Goal: Transaction & Acquisition: Subscribe to service/newsletter

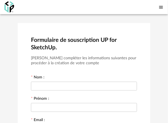
click at [161, 6] on icon "Menu icon" at bounding box center [161, 7] width 5 height 5
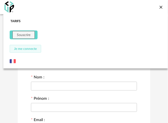
click at [11, 60] on img at bounding box center [13, 61] width 6 height 6
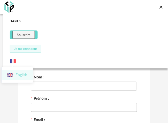
click at [19, 76] on li "English" at bounding box center [17, 75] width 31 height 10
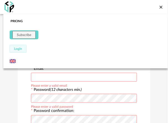
scroll to position [55, 0]
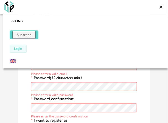
click at [111, 20] on div "Pricing Subscribe Login" at bounding box center [85, 41] width 165 height 54
click at [160, 6] on icon "Close icon" at bounding box center [161, 7] width 5 height 5
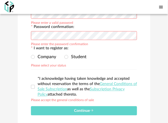
scroll to position [127, 0]
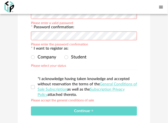
drag, startPoint x: 144, startPoint y: 55, endPoint x: 115, endPoint y: 51, distance: 29.9
click at [144, 55] on div "UP for SketchUp subscription form. Please complete the following information to…" at bounding box center [84, 12] width 133 height 233
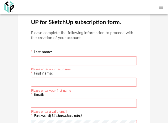
scroll to position [0, 0]
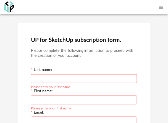
click at [38, 77] on input "text" at bounding box center [84, 78] width 106 height 9
type input "******"
click at [42, 97] on input "text" at bounding box center [84, 100] width 106 height 9
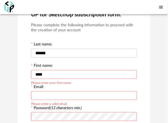
scroll to position [28, 0]
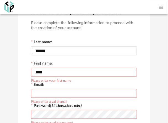
type input "****"
click at [43, 93] on input "text" at bounding box center [84, 93] width 106 height 9
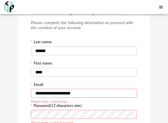
type input "**********"
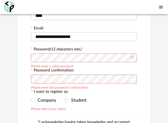
scroll to position [83, 0]
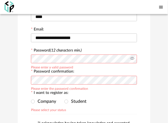
click at [133, 58] on icon at bounding box center [132, 59] width 7 height 11
click at [132, 60] on icon at bounding box center [132, 59] width 7 height 11
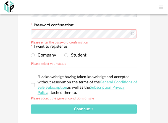
scroll to position [127, 0]
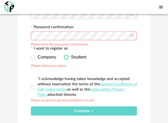
click at [66, 58] on span at bounding box center [67, 57] width 4 height 4
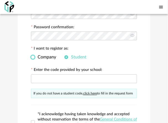
click at [33, 58] on span at bounding box center [33, 57] width 4 height 4
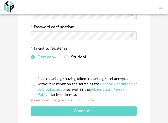
click at [33, 88] on span at bounding box center [33, 87] width 4 height 4
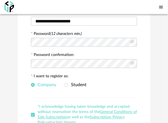
scroll to position [155, 0]
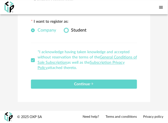
click at [66, 30] on span at bounding box center [67, 30] width 4 height 4
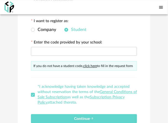
click at [92, 67] on link "click here" at bounding box center [90, 65] width 14 height 3
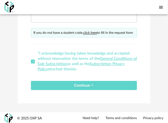
scroll to position [190, 0]
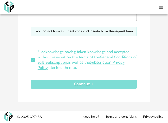
click at [74, 84] on span "Continue" at bounding box center [84, 84] width 20 height 4
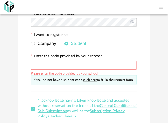
scroll to position [135, 0]
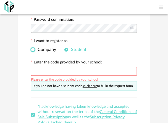
click at [32, 51] on span at bounding box center [33, 50] width 4 height 4
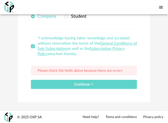
scroll to position [169, 0]
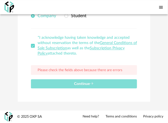
click at [84, 84] on span "Continue" at bounding box center [84, 84] width 20 height 4
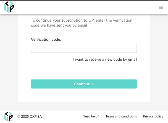
scroll to position [30, 0]
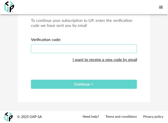
click at [70, 49] on input "text" at bounding box center [84, 48] width 106 height 9
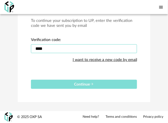
type input "****"
click at [80, 85] on span "Continue" at bounding box center [84, 85] width 20 height 4
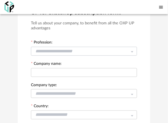
scroll to position [0, 0]
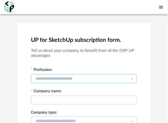
click at [62, 78] on input "text" at bounding box center [84, 78] width 106 height 9
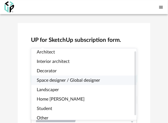
scroll to position [7, 0]
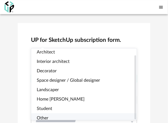
click at [41, 116] on span "Other" at bounding box center [43, 118] width 12 height 4
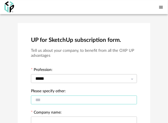
click at [45, 100] on input "text" at bounding box center [84, 100] width 106 height 9
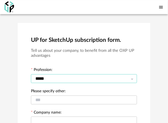
click at [136, 78] on input "*****" at bounding box center [84, 78] width 106 height 9
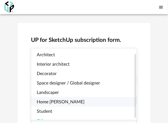
scroll to position [5, 0]
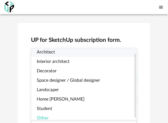
click at [49, 50] on span "Architect" at bounding box center [46, 52] width 18 height 4
type input "*********"
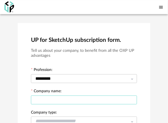
click at [39, 99] on input "text" at bounding box center [84, 100] width 106 height 9
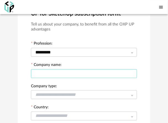
scroll to position [28, 0]
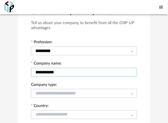
type input "**********"
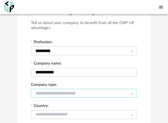
click at [53, 92] on input "text" at bounding box center [84, 93] width 106 height 9
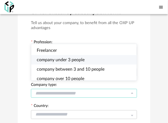
click at [68, 60] on span "company under 3 people" at bounding box center [61, 60] width 48 height 4
type input "**********"
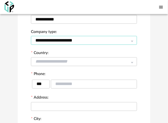
scroll to position [83, 0]
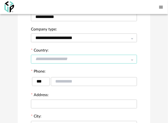
click at [52, 58] on input "text" at bounding box center [84, 59] width 106 height 9
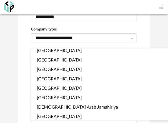
scroll to position [1107, 0]
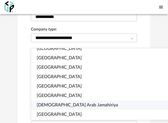
click at [67, 104] on span "[DEMOGRAPHIC_DATA] Arab Jamahiriya" at bounding box center [77, 105] width 81 height 4
type input "**********"
type input "****"
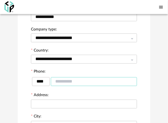
drag, startPoint x: 55, startPoint y: 82, endPoint x: 94, endPoint y: 86, distance: 39.2
click at [94, 86] on input "text" at bounding box center [94, 81] width 86 height 9
type input "*********"
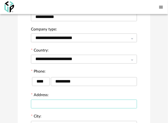
click at [54, 105] on input "text" at bounding box center [84, 104] width 106 height 9
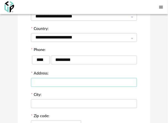
scroll to position [104, 0]
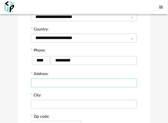
click at [55, 83] on input "text" at bounding box center [84, 83] width 106 height 9
type input "*****"
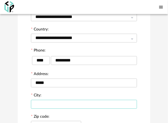
click at [39, 105] on input "text" at bounding box center [84, 104] width 106 height 9
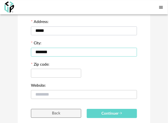
scroll to position [159, 0]
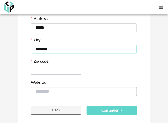
type input "*******"
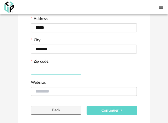
click at [49, 71] on input "text" at bounding box center [56, 70] width 50 height 9
type input "*****"
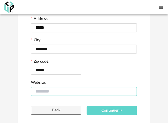
click at [49, 91] on input "text" at bounding box center [84, 91] width 106 height 9
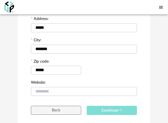
click at [114, 112] on span "Continuer" at bounding box center [112, 111] width 21 height 4
